Goal: Information Seeking & Learning: Learn about a topic

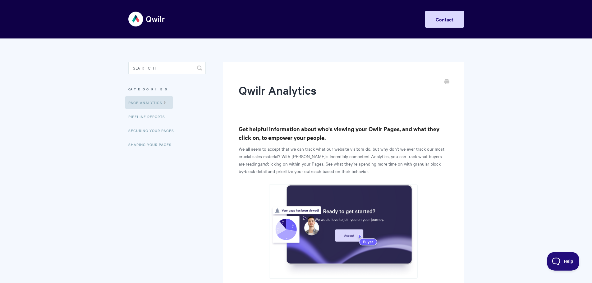
click at [169, 96] on aside "Toggle Search Categories Page Analytics Pipeline reports Securing Your Pages Sh…" at bounding box center [166, 111] width 77 height 99
click at [164, 101] on icon at bounding box center [164, 101] width 5 height 5
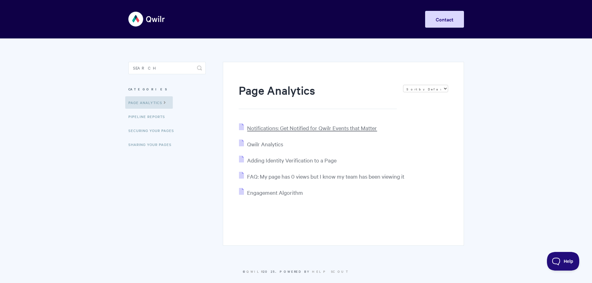
click at [289, 126] on span "Notifications: Get Notified for Qwilr Events that Matter" at bounding box center [312, 127] width 130 height 7
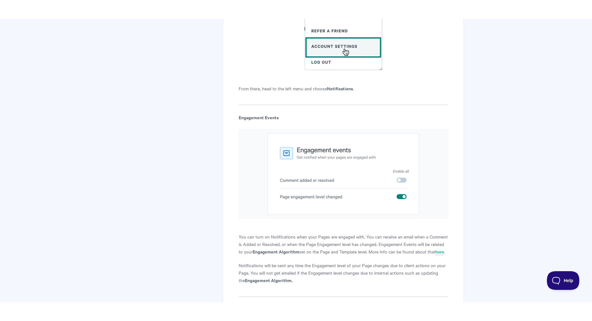
scroll to position [497, 0]
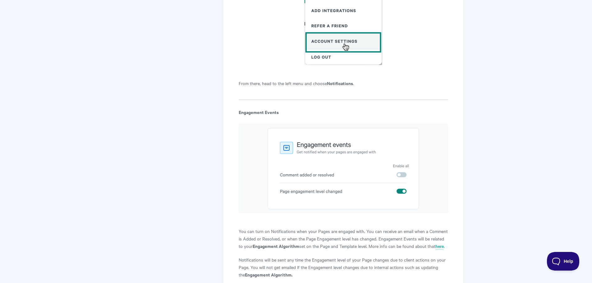
click at [330, 149] on img at bounding box center [343, 168] width 209 height 89
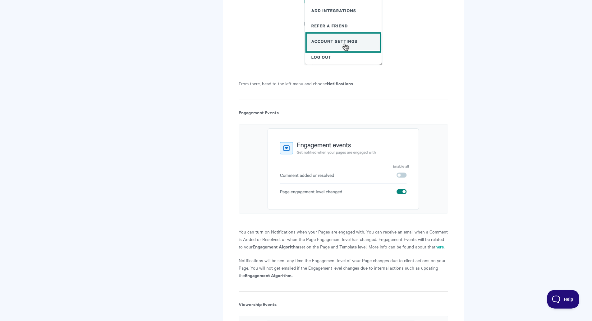
drag, startPoint x: 298, startPoint y: 149, endPoint x: 247, endPoint y: 335, distance: 193.0
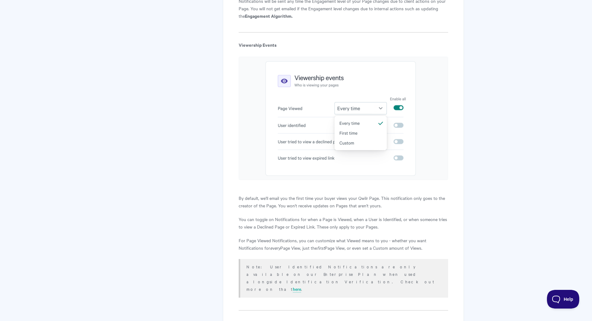
scroll to position [778, 0]
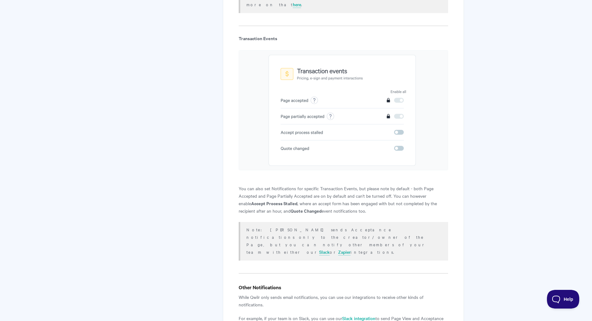
scroll to position [947, 0]
